Goal: Use online tool/utility: Utilize a website feature to perform a specific function

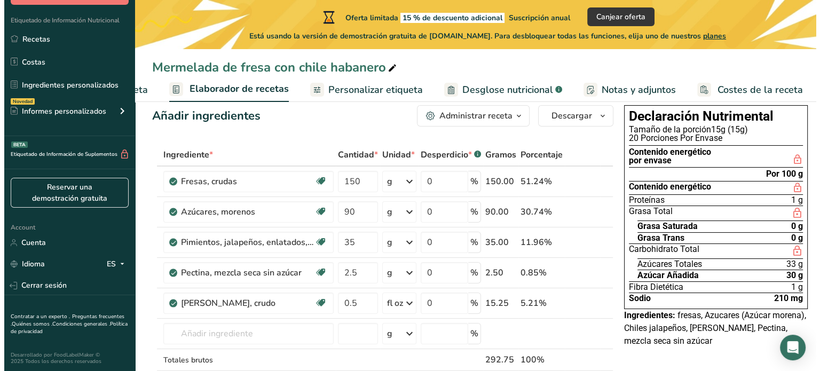
scroll to position [21, 0]
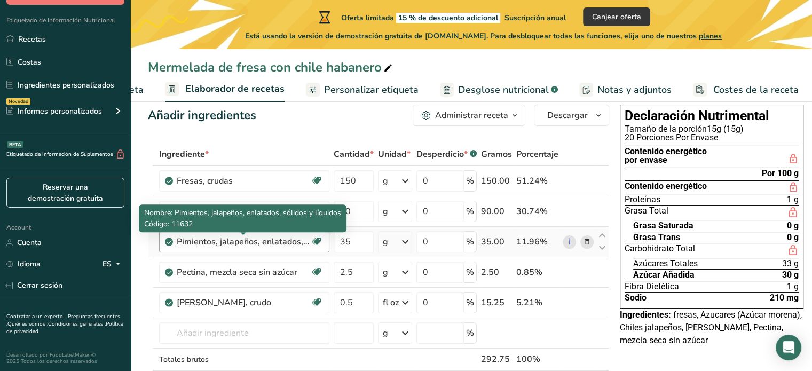
click at [297, 242] on div "Pimientos, jalapeños, enlatados, sólidos y líquidos" at bounding box center [243, 241] width 133 height 13
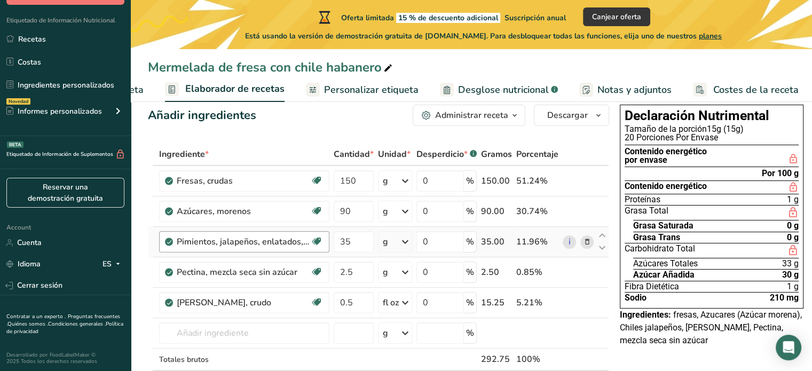
click at [297, 242] on div "Pimientos, jalapeños, enlatados, sólidos y líquidos" at bounding box center [243, 241] width 133 height 13
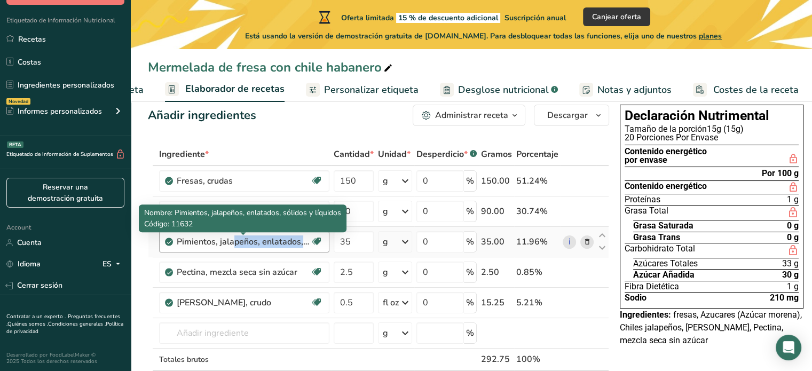
click at [297, 242] on div "Pimientos, jalapeños, enlatados, sólidos y líquidos" at bounding box center [243, 241] width 133 height 13
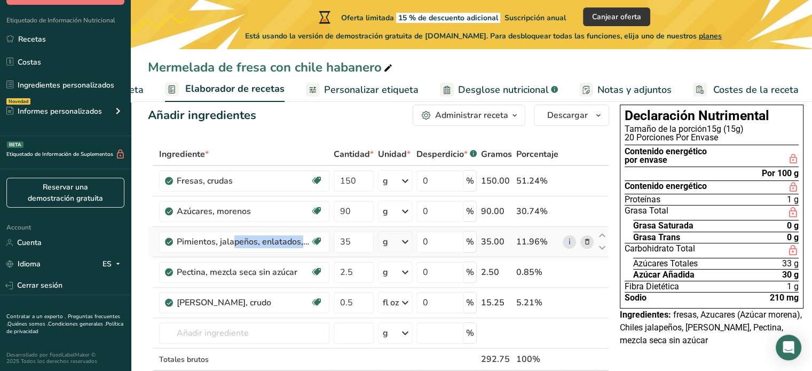
click at [585, 243] on icon at bounding box center [587, 242] width 7 height 11
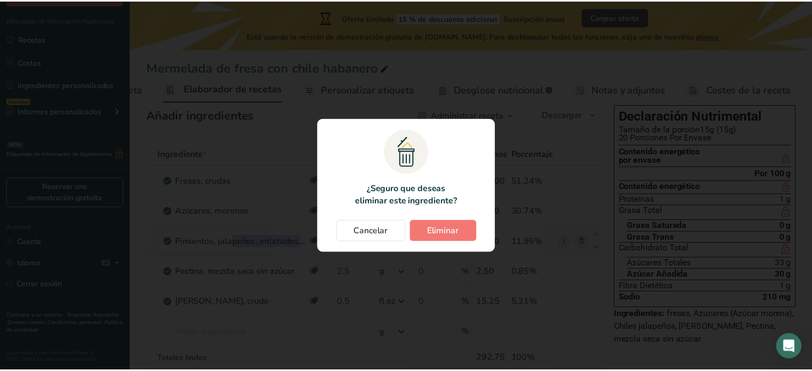
scroll to position [0, 120]
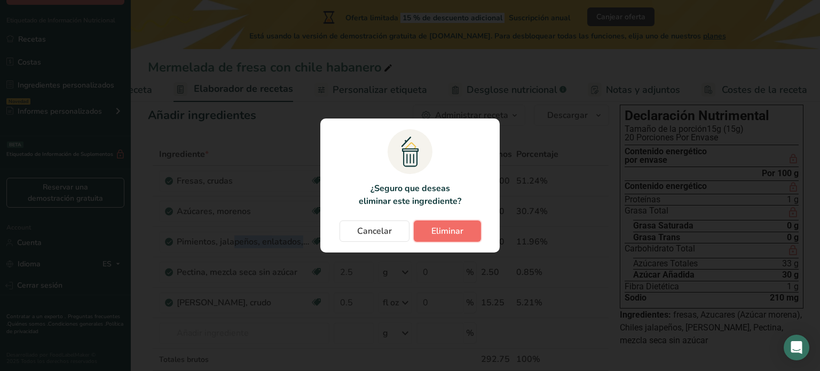
click at [446, 226] on span "Eliminar" at bounding box center [447, 231] width 32 height 13
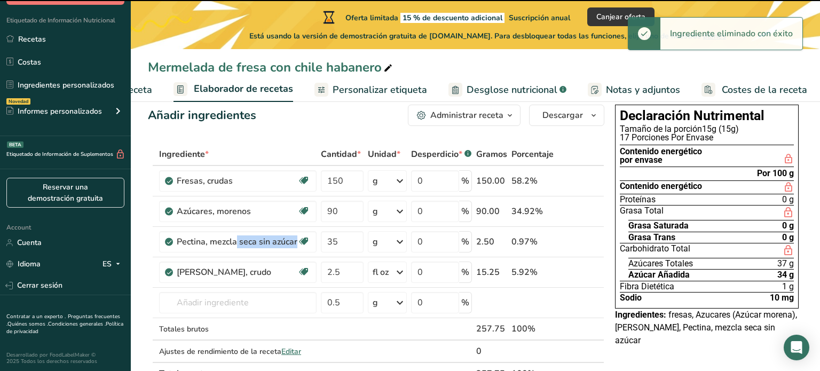
type input "2.5"
type input "0.5"
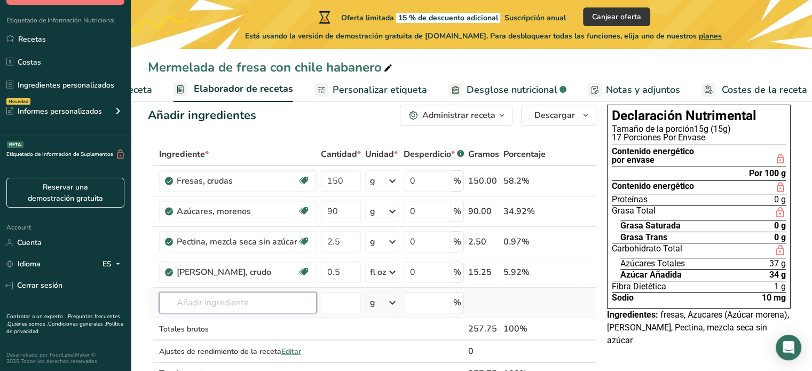
click at [226, 302] on input "text" at bounding box center [238, 302] width 158 height 21
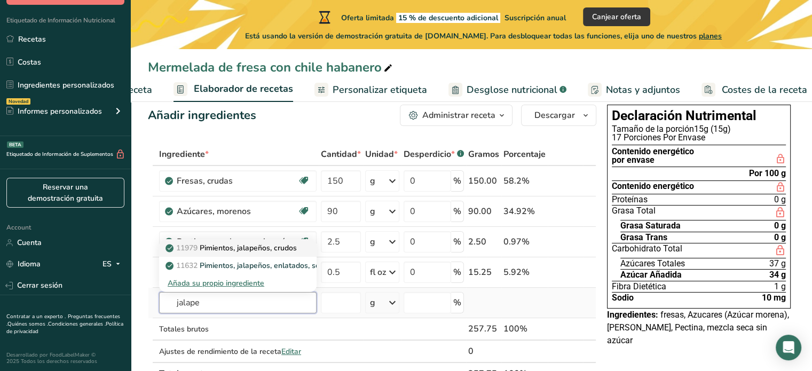
type input "jalape"
click at [281, 246] on p "11979 Pimientos, jalapeños, crudos" at bounding box center [232, 247] width 129 height 11
type input "Peppers, jalapeno, raw"
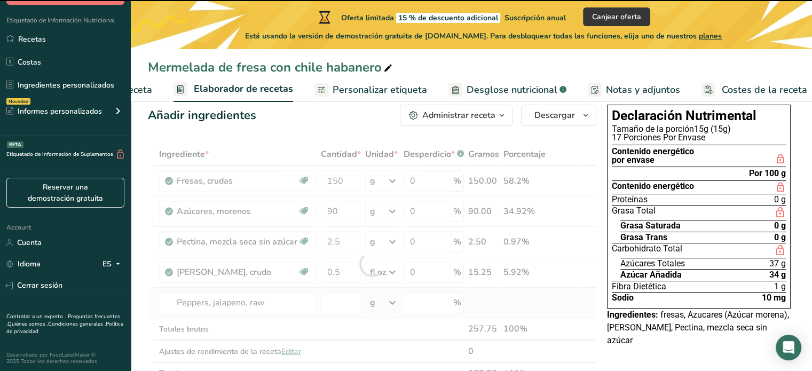
type input "0"
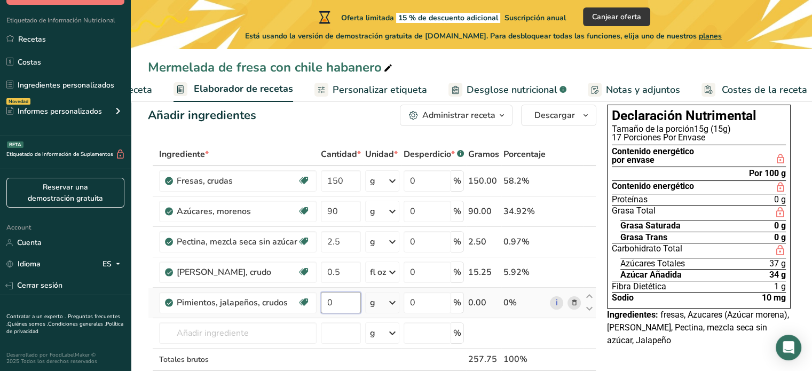
click at [350, 298] on input "0" at bounding box center [341, 302] width 40 height 21
type input "35"
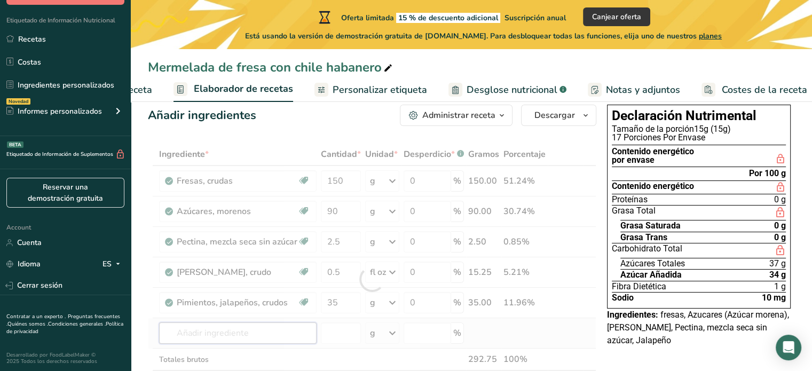
click at [297, 329] on div "Ingrediente * Cantidad * Unidad * Desperdicio * .a-a{fill:#347362;}.b-a{fill:#f…" at bounding box center [372, 279] width 449 height 272
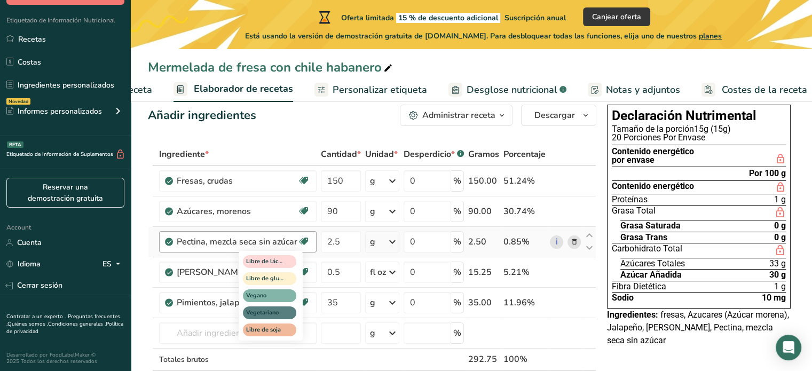
click at [298, 239] on icon at bounding box center [303, 241] width 11 height 17
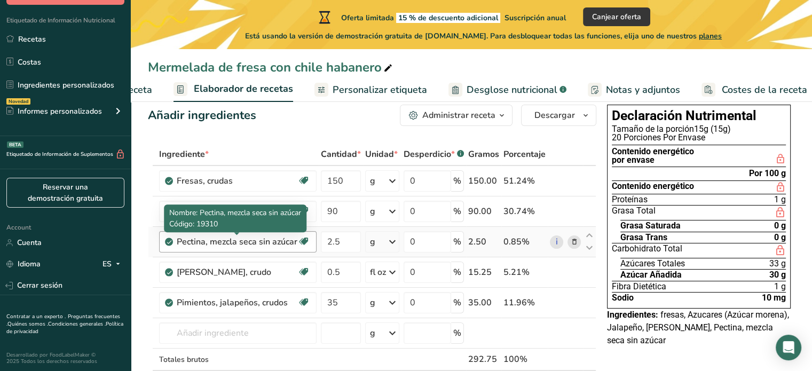
click at [278, 237] on div "Pectina, mezcla seca sin azúcar" at bounding box center [237, 241] width 121 height 13
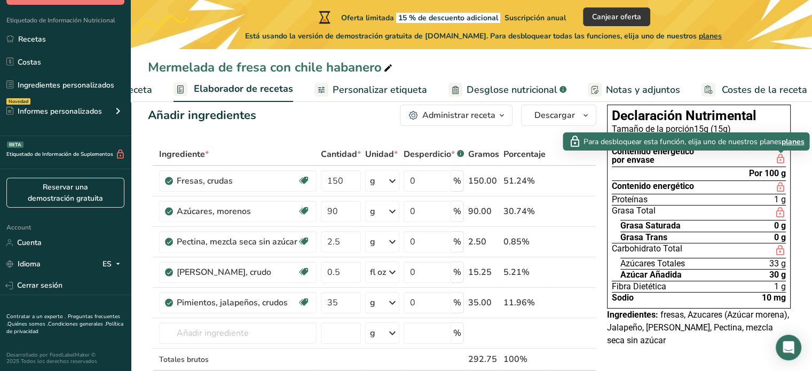
click at [780, 157] on icon at bounding box center [780, 159] width 11 height 13
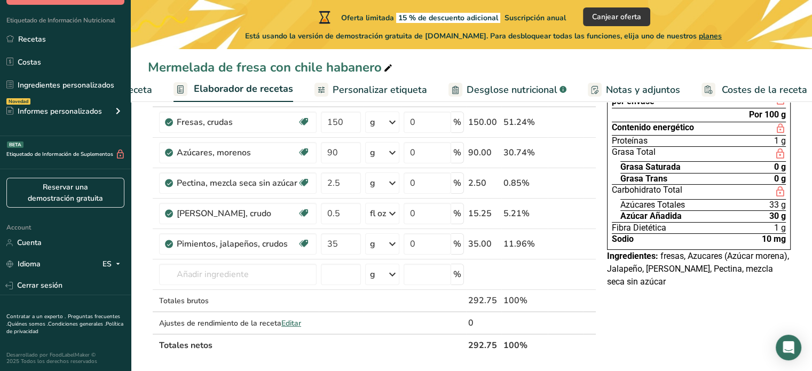
scroll to position [36, 0]
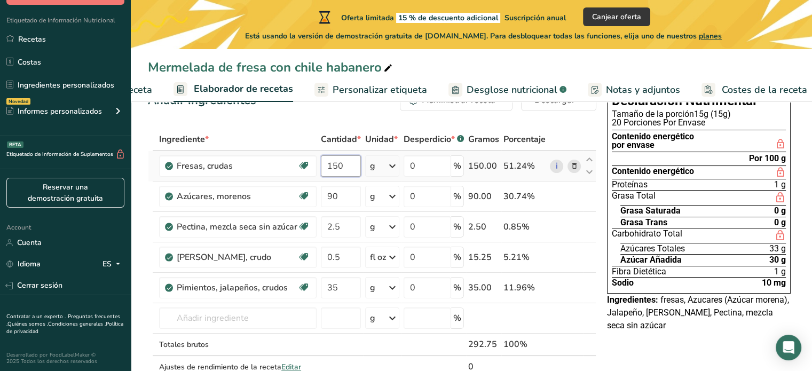
click at [353, 170] on input "150" at bounding box center [341, 165] width 40 height 21
type input "160"
click at [347, 201] on div "Ingrediente * Cantidad * Unidad * Desperdicio * .a-a{fill:#347362;}.b-a{fill:#f…" at bounding box center [372, 264] width 449 height 272
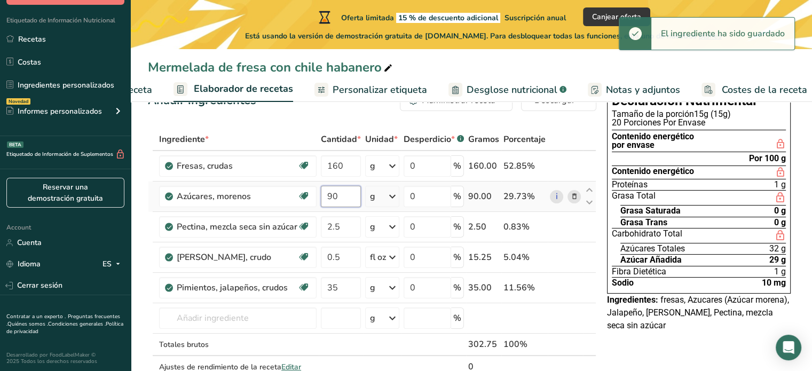
type input "9"
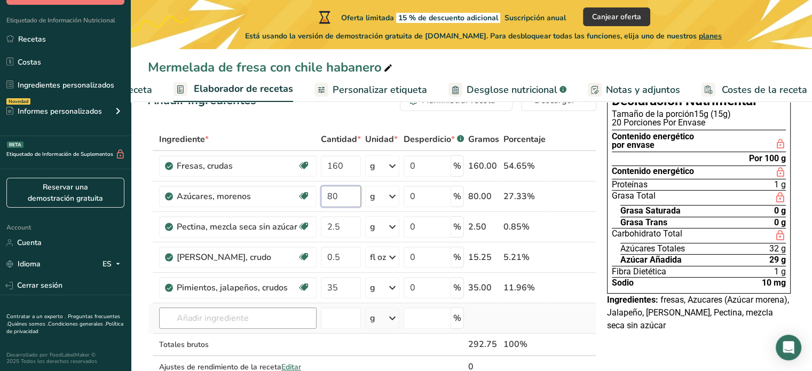
type input "80"
click at [282, 316] on div "Ingrediente * Cantidad * Unidad * Desperdicio * .a-a{fill:#347362;}.b-a{fill:#f…" at bounding box center [372, 264] width 449 height 272
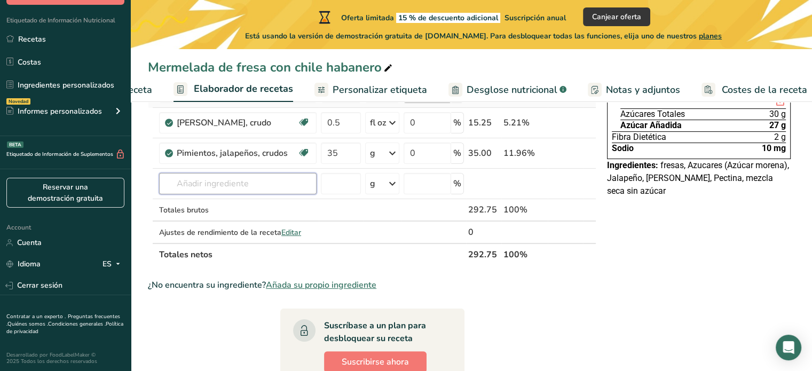
scroll to position [2, 0]
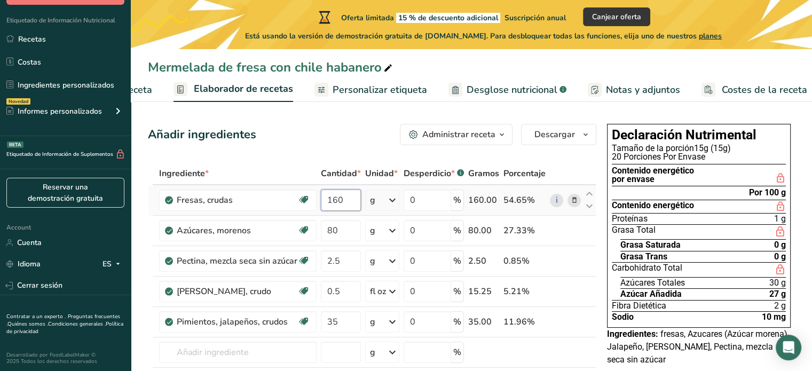
click at [357, 207] on input "160" at bounding box center [341, 200] width 40 height 21
